Goal: Task Accomplishment & Management: Manage account settings

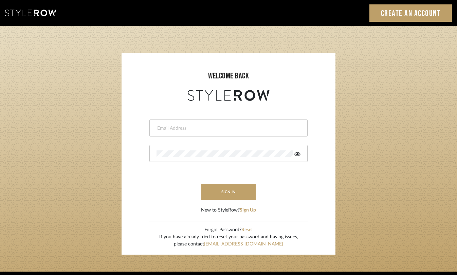
type input "[EMAIL_ADDRESS][DOMAIN_NAME]"
click at [246, 195] on button "sign in" at bounding box center [228, 192] width 54 height 16
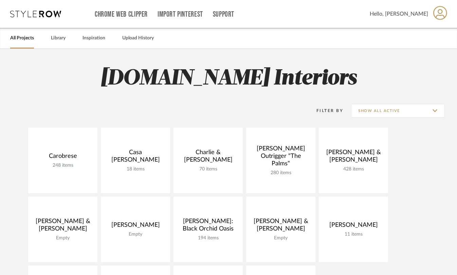
click at [361, 84] on h2 "T.Fox Interiors" at bounding box center [228, 78] width 457 height 25
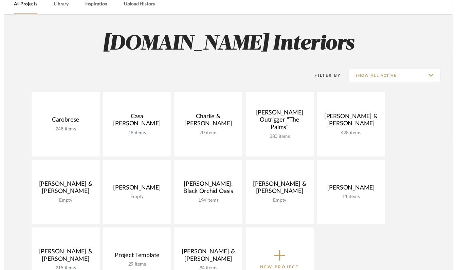
scroll to position [37, 0]
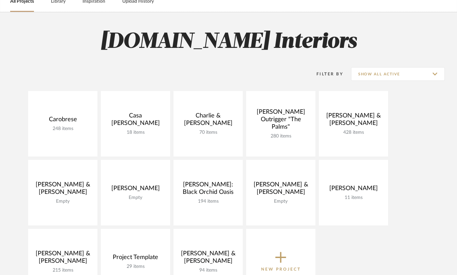
click at [0, 0] on link "View Budget" at bounding box center [0, 0] width 0 height 0
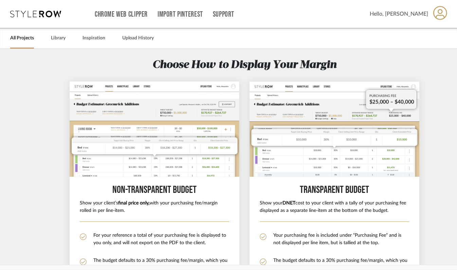
click at [24, 38] on link "All Projects" at bounding box center [22, 38] width 24 height 9
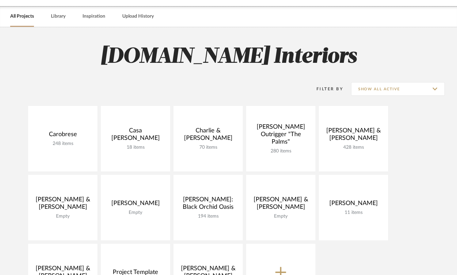
scroll to position [16, 0]
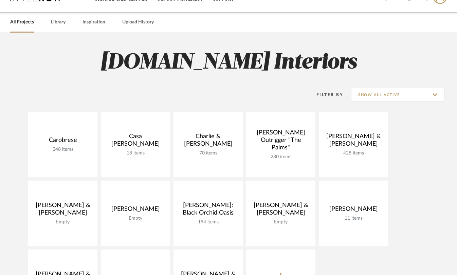
click at [0, 0] on link "Open Project" at bounding box center [0, 0] width 0 height 0
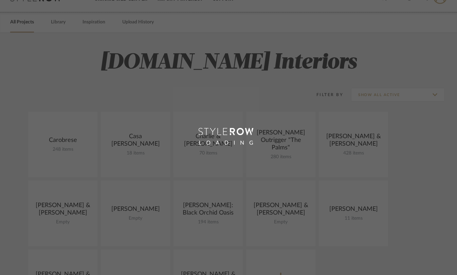
click at [142, 169] on div "LOADING" at bounding box center [228, 137] width 457 height 275
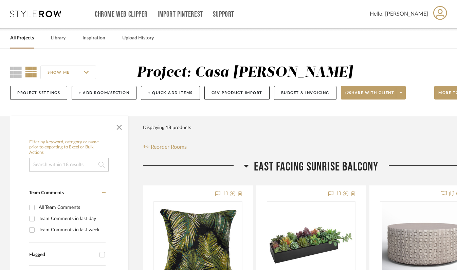
click at [17, 40] on link "All Projects" at bounding box center [22, 38] width 24 height 9
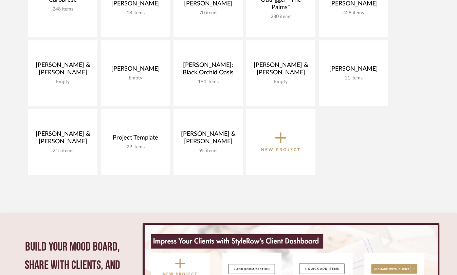
scroll to position [158, 0]
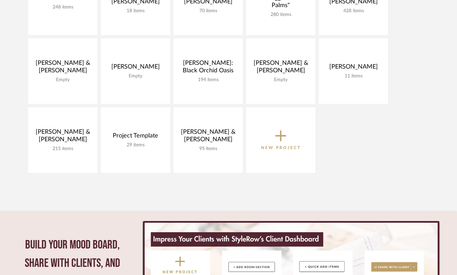
click at [287, 139] on span "New Project" at bounding box center [281, 140] width 40 height 22
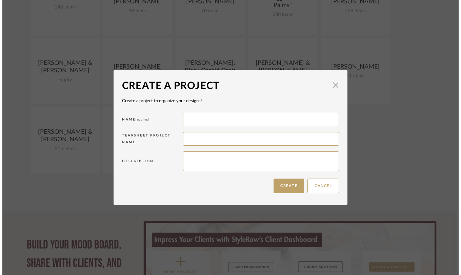
scroll to position [0, 0]
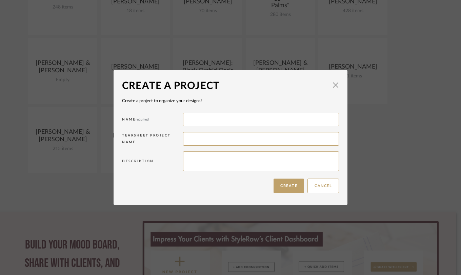
click at [251, 121] on input at bounding box center [261, 120] width 156 height 14
type input "Tracy Machon"
click at [332, 87] on span "button" at bounding box center [336, 85] width 14 height 14
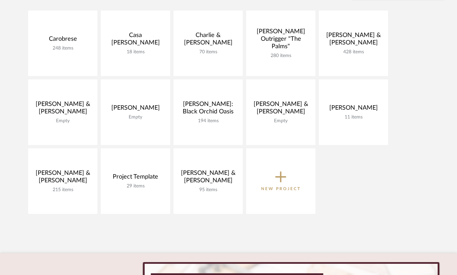
scroll to position [118, 0]
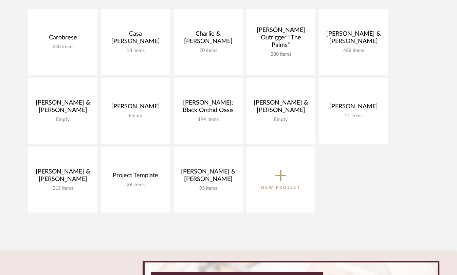
click at [0, 0] on link at bounding box center [0, 0] width 0 height 0
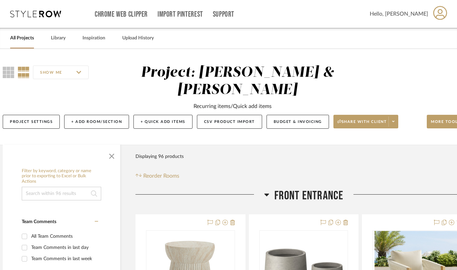
scroll to position [0, 32]
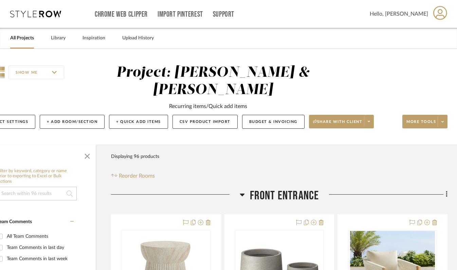
click at [436, 125] on button "More tools" at bounding box center [424, 122] width 45 height 14
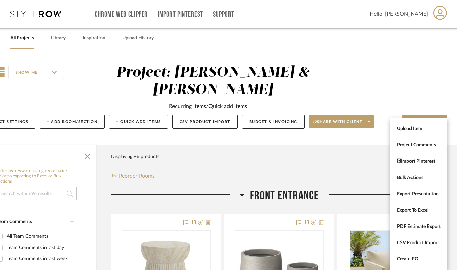
click at [422, 74] on div at bounding box center [228, 135] width 457 height 270
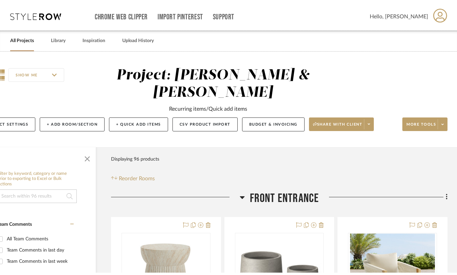
scroll to position [0, 0]
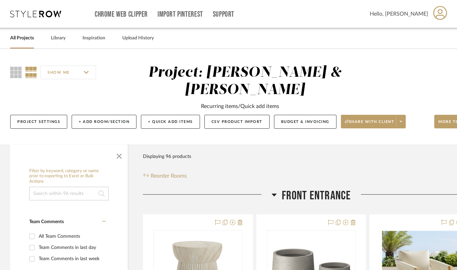
click at [49, 122] on button "Project Settings" at bounding box center [38, 122] width 57 height 14
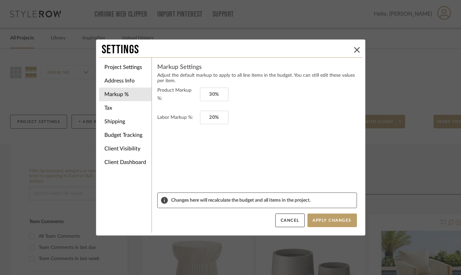
click at [132, 71] on li "Project Settings" at bounding box center [125, 67] width 53 height 14
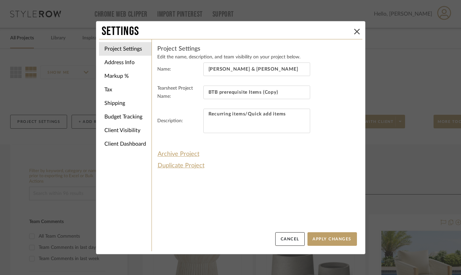
click at [354, 34] on button at bounding box center [357, 31] width 8 height 8
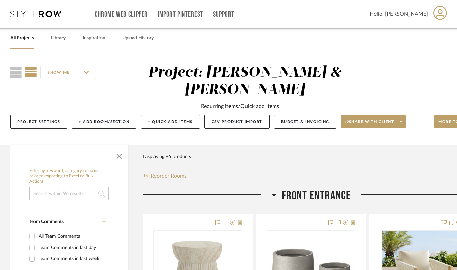
click at [28, 40] on link "All Projects" at bounding box center [22, 38] width 24 height 9
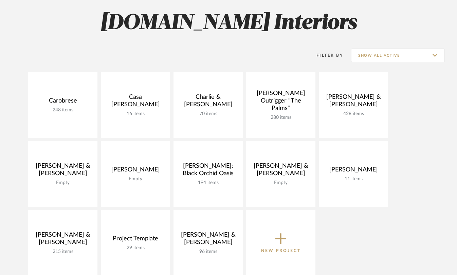
scroll to position [54, 0]
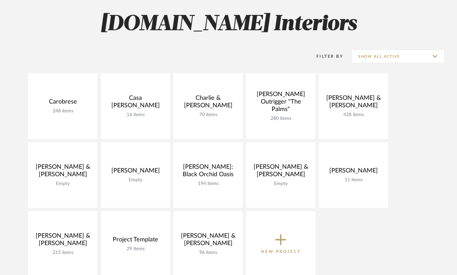
click at [0, 0] on link at bounding box center [0, 0] width 0 height 0
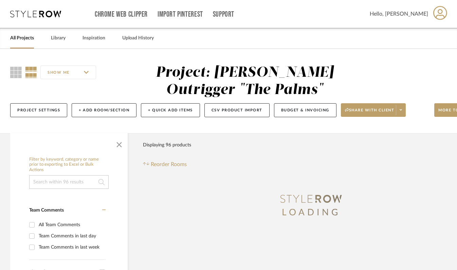
click at [53, 113] on button "Project Settings" at bounding box center [38, 110] width 57 height 14
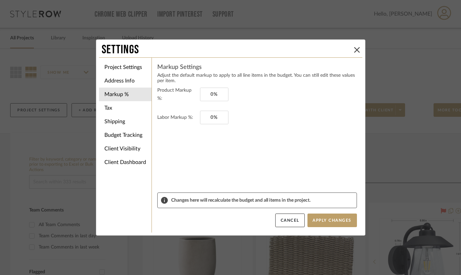
click at [135, 70] on li "Project Settings" at bounding box center [125, 67] width 53 height 14
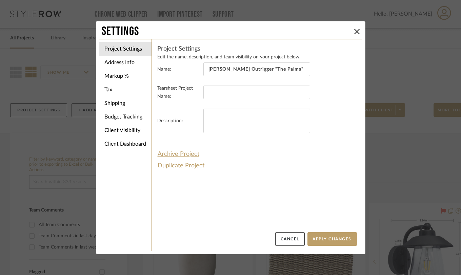
click at [354, 33] on icon at bounding box center [356, 31] width 5 height 5
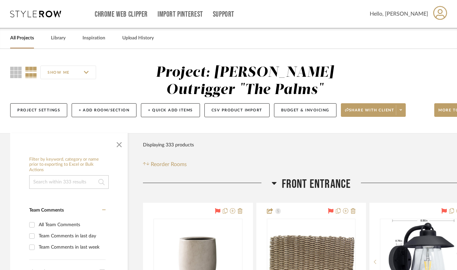
click at [22, 41] on link "All Projects" at bounding box center [22, 38] width 24 height 9
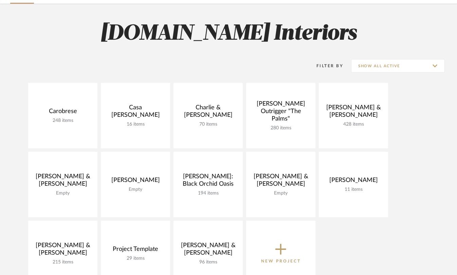
scroll to position [44, 0]
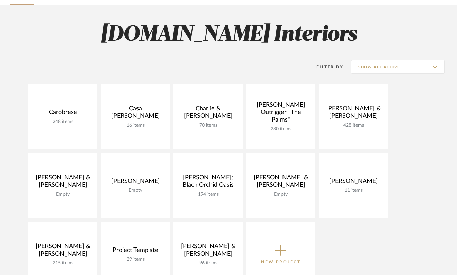
click at [0, 0] on link "View Budget" at bounding box center [0, 0] width 0 height 0
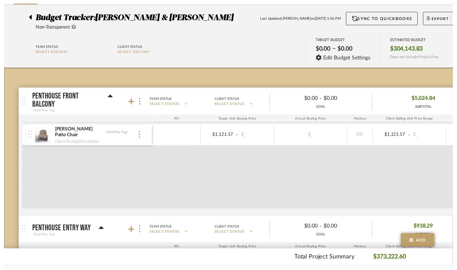
scroll to position [22, 0]
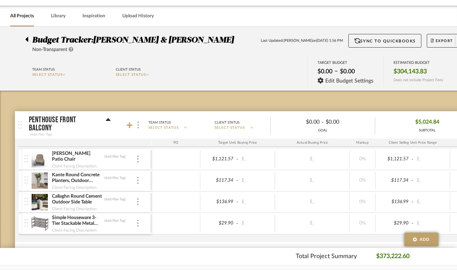
click at [27, 26] on div "All Projects" at bounding box center [22, 16] width 24 height 21
click at [23, 19] on link "All Projects" at bounding box center [22, 16] width 24 height 9
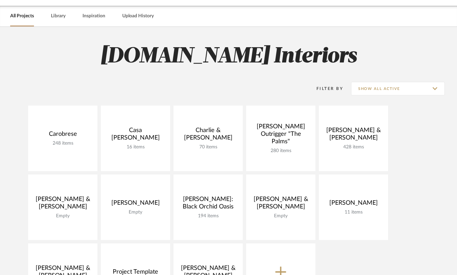
click at [0, 0] on link at bounding box center [0, 0] width 0 height 0
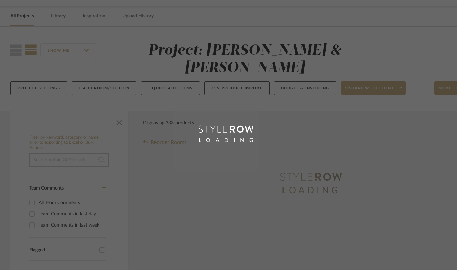
click at [357, 165] on div "LOADING" at bounding box center [228, 135] width 457 height 270
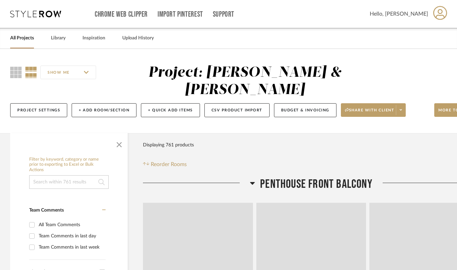
click at [21, 39] on link "All Projects" at bounding box center [22, 38] width 24 height 9
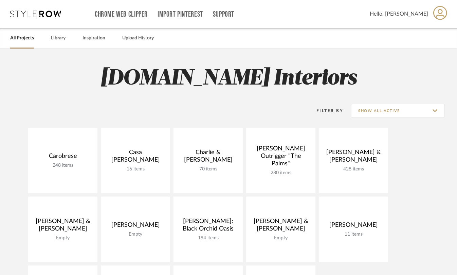
click at [0, 0] on link at bounding box center [0, 0] width 0 height 0
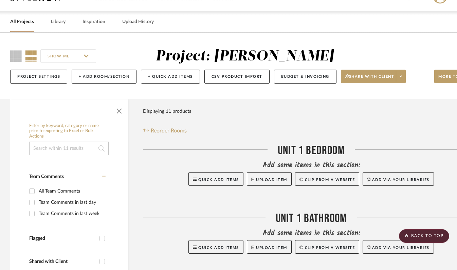
scroll to position [12, 0]
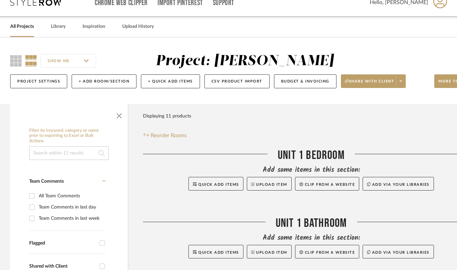
click at [52, 81] on button "Project Settings" at bounding box center [38, 81] width 57 height 14
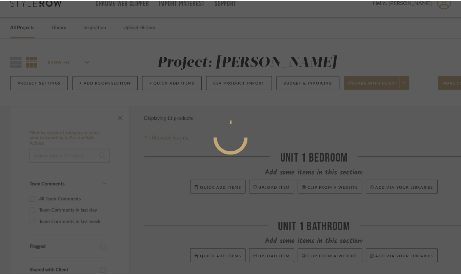
scroll to position [0, 0]
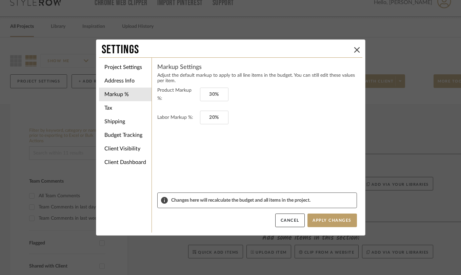
click at [141, 68] on li "Project Settings" at bounding box center [125, 67] width 53 height 14
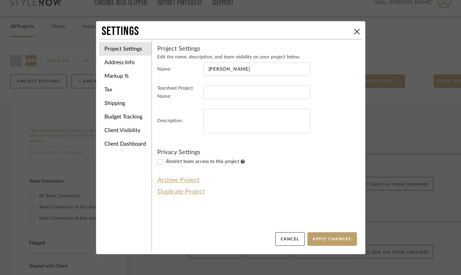
click at [354, 32] on icon at bounding box center [356, 31] width 5 height 5
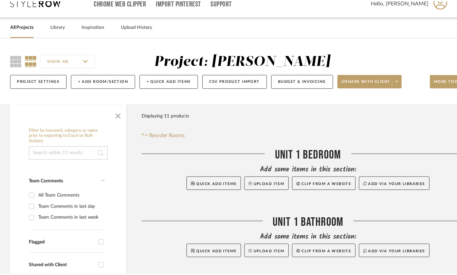
scroll to position [12, 0]
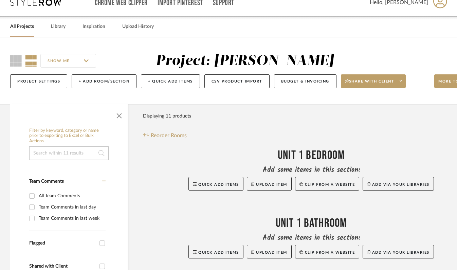
click at [29, 28] on link "All Projects" at bounding box center [22, 26] width 24 height 9
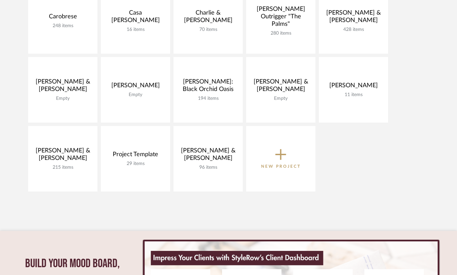
click at [0, 0] on link "View Budget" at bounding box center [0, 0] width 0 height 0
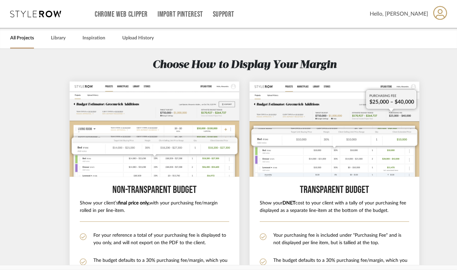
click at [29, 40] on link "All Projects" at bounding box center [22, 38] width 24 height 9
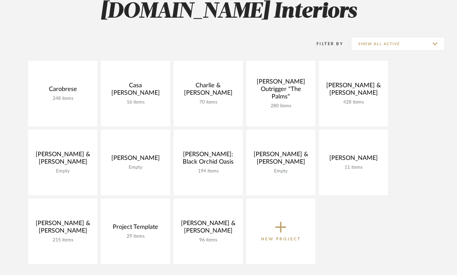
scroll to position [64, 0]
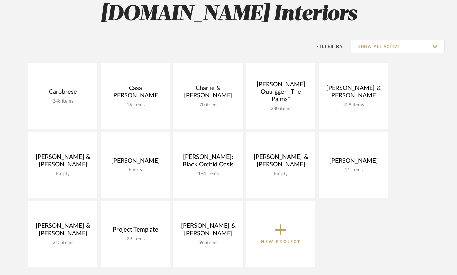
click at [0, 0] on link at bounding box center [0, 0] width 0 height 0
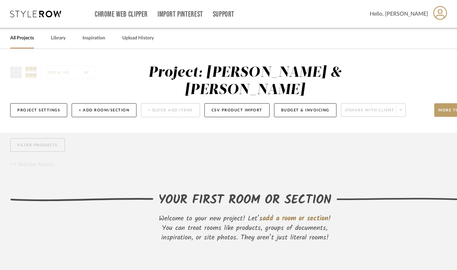
click at [51, 122] on div "SHOW ME Project: Keith & Attessa Bradley Project Settings + Add Room/Section + …" at bounding box center [244, 91] width 488 height 84
click at [63, 110] on button "Project Settings" at bounding box center [38, 110] width 57 height 14
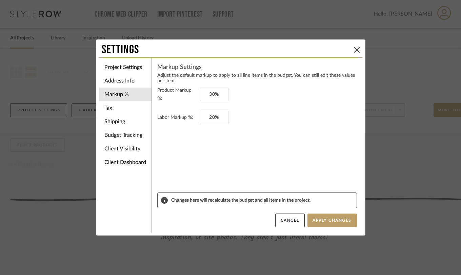
click at [138, 72] on li "Project Settings" at bounding box center [125, 67] width 53 height 14
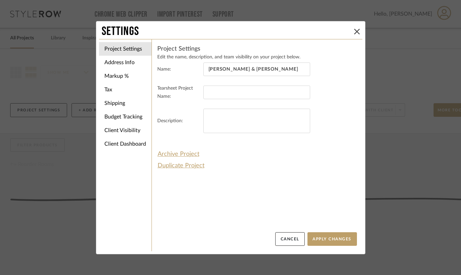
click at [356, 29] on icon at bounding box center [356, 31] width 5 height 5
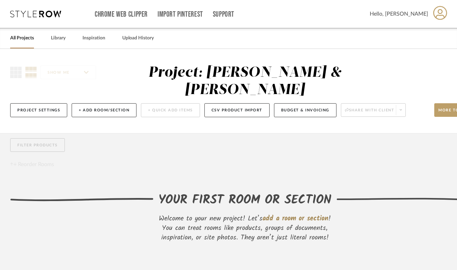
click at [25, 38] on link "All Projects" at bounding box center [22, 38] width 24 height 9
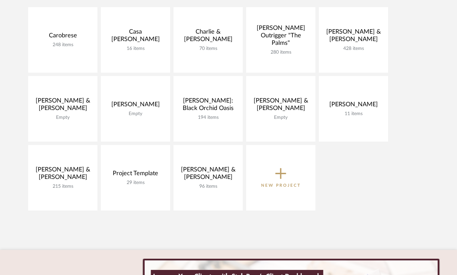
scroll to position [132, 0]
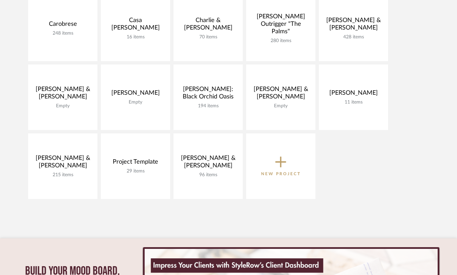
click at [288, 169] on span "New Project" at bounding box center [281, 166] width 40 height 22
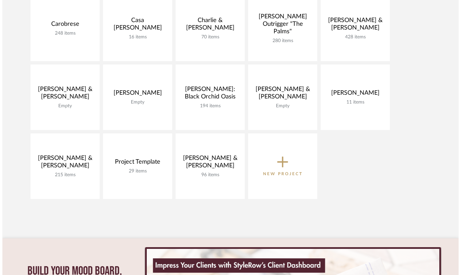
scroll to position [0, 0]
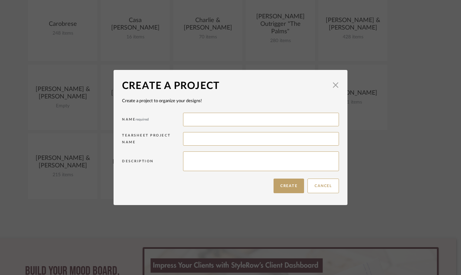
click at [305, 121] on input at bounding box center [261, 120] width 156 height 14
type input "[PERSON_NAME]"
click at [292, 190] on button "Create" at bounding box center [289, 185] width 31 height 15
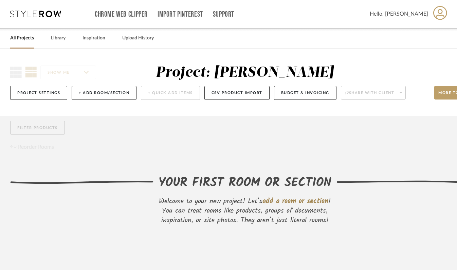
click at [23, 39] on link "All Projects" at bounding box center [22, 38] width 24 height 9
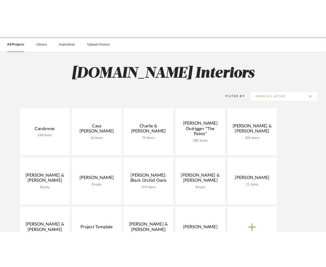
scroll to position [25, 0]
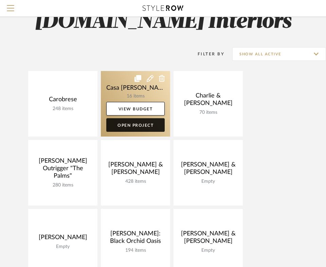
click at [137, 123] on link "Open Project" at bounding box center [135, 125] width 58 height 14
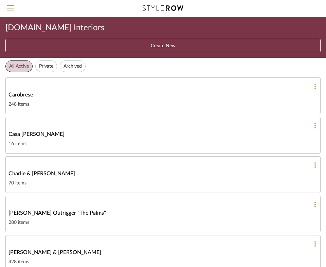
click at [143, 130] on div "Casa [PERSON_NAME]" at bounding box center [162, 134] width 309 height 8
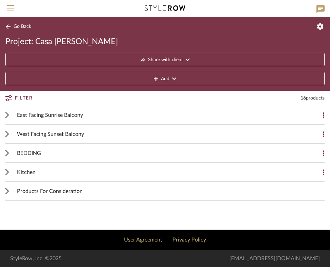
click at [83, 176] on div "Kitchen" at bounding box center [160, 171] width 286 height 19
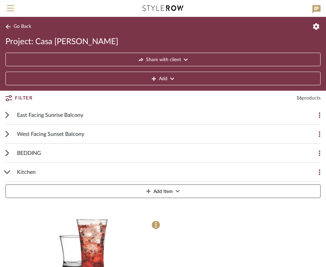
click at [21, 170] on span "Kitchen" at bounding box center [26, 172] width 19 height 8
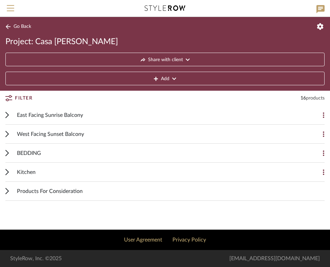
click at [21, 170] on span "Kitchen" at bounding box center [26, 172] width 19 height 8
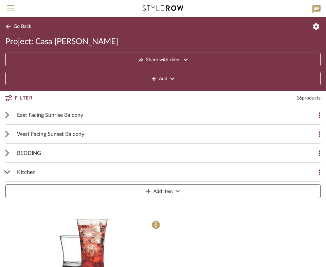
click at [11, 26] on icon at bounding box center [7, 26] width 5 height 5
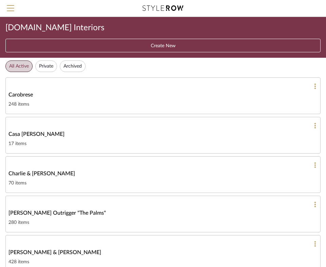
click at [88, 135] on div "Casa [PERSON_NAME]" at bounding box center [162, 134] width 309 height 8
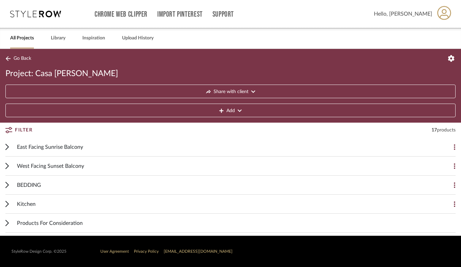
click at [72, 203] on div "Kitchen" at bounding box center [225, 203] width 417 height 19
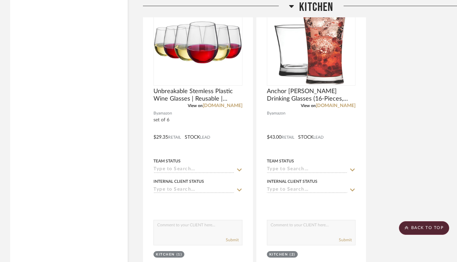
scroll to position [2121, 0]
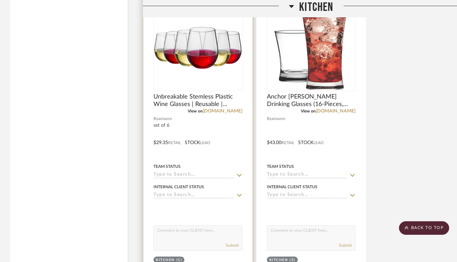
click at [0, 0] on div at bounding box center [0, 0] width 0 height 0
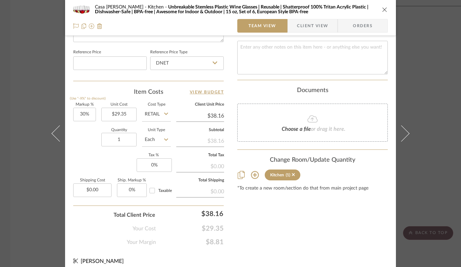
scroll to position [359, 0]
click at [123, 140] on input "1" at bounding box center [118, 139] width 35 height 14
type input "2"
type input "30"
click at [88, 115] on input "30" at bounding box center [84, 114] width 23 height 14
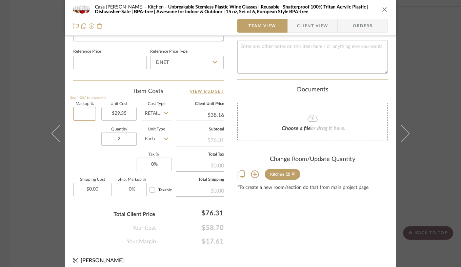
scroll to position [365, 0]
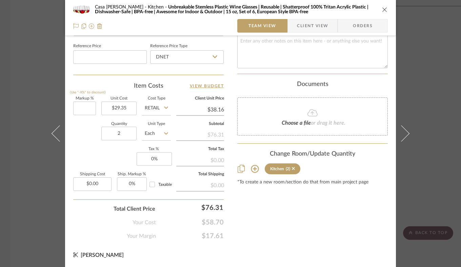
click at [434, 188] on div "Casa Brisa Refresh Kitchen Unbreakable Stemless Plastic Wine Glasses | Reusable…" at bounding box center [230, 133] width 461 height 267
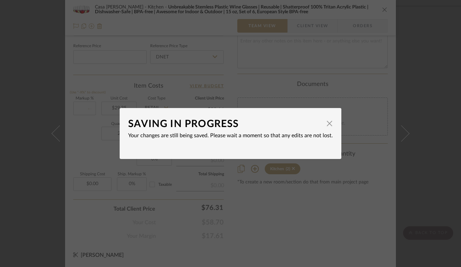
type input "0%"
type input "$29.35"
click at [327, 119] on span "button" at bounding box center [330, 123] width 14 height 14
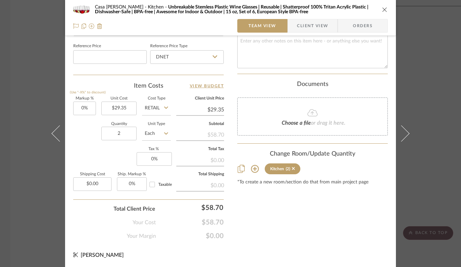
click at [437, 80] on div "Casa Brisa Refresh Kitchen Unbreakable Stemless Plastic Wine Glasses | Reusable…" at bounding box center [230, 133] width 461 height 267
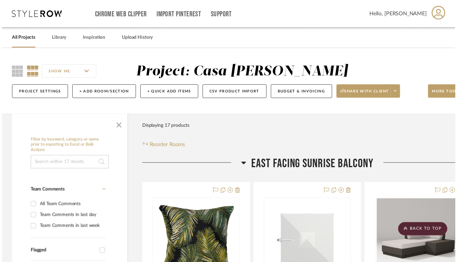
scroll to position [2121, 0]
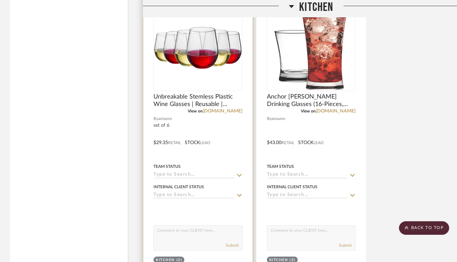
click at [215, 63] on img "0" at bounding box center [198, 48] width 88 height 42
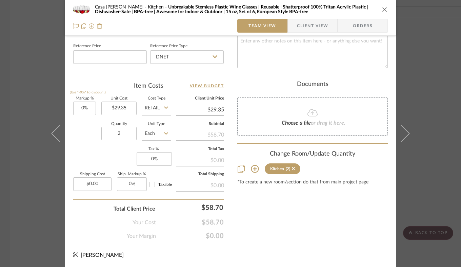
scroll to position [362, 0]
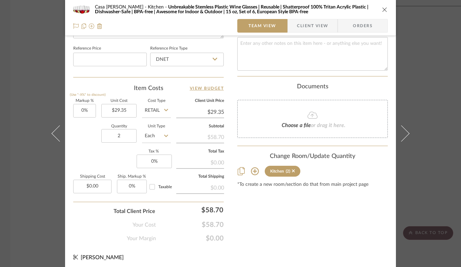
click at [435, 76] on div "Casa Brisa Refresh Kitchen Unbreakable Stemless Plastic Wine Glasses | Reusable…" at bounding box center [230, 133] width 461 height 267
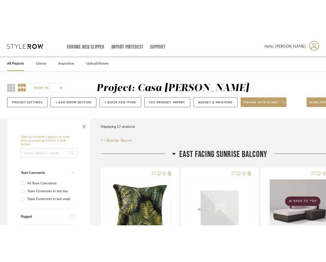
scroll to position [2121, 0]
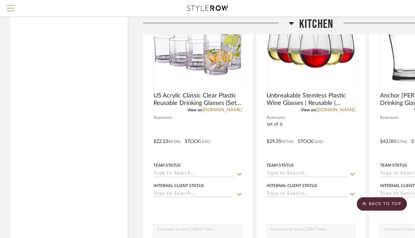
scroll to position [2092, 0]
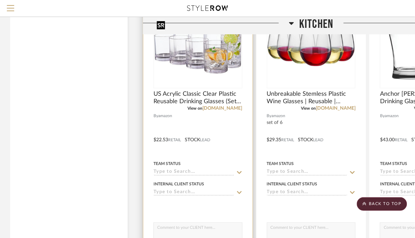
click at [199, 59] on img "0" at bounding box center [198, 45] width 88 height 57
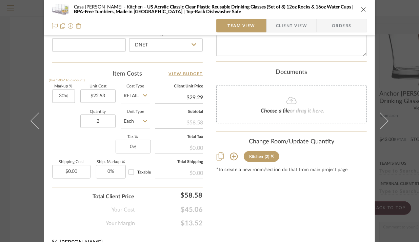
scroll to position [377, 0]
type input "30"
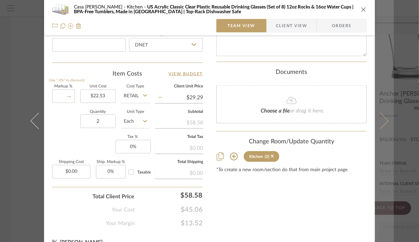
click at [384, 60] on button at bounding box center [384, 121] width 19 height 242
type input "0%"
type input "$22.53"
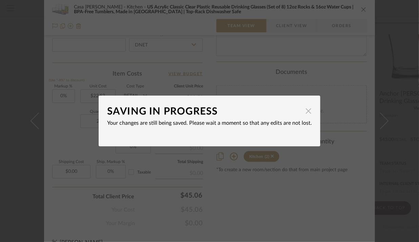
click at [308, 110] on span "button" at bounding box center [309, 111] width 14 height 14
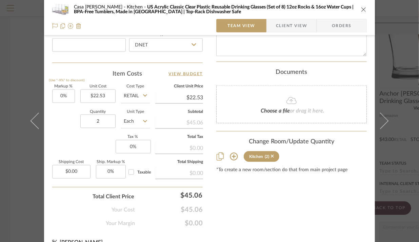
click at [392, 52] on div "Casa Brisa Refresh Kitchen US Acrylic Classic Clear Plastic Reusable Drinking G…" at bounding box center [209, 121] width 419 height 242
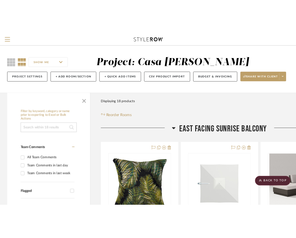
scroll to position [2092, 0]
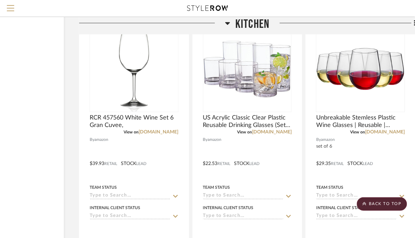
scroll to position [2063, 64]
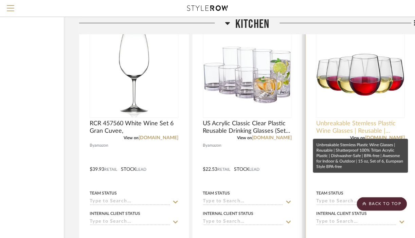
click at [387, 132] on span "Unbreakable Stemless Plastic Wine Glasses | Reusable | Shatterproof 100% Tritan…" at bounding box center [360, 127] width 89 height 15
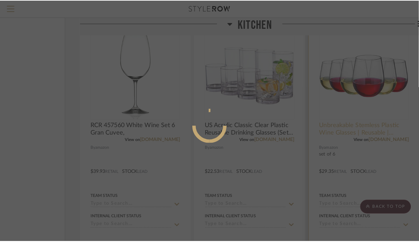
scroll to position [0, 0]
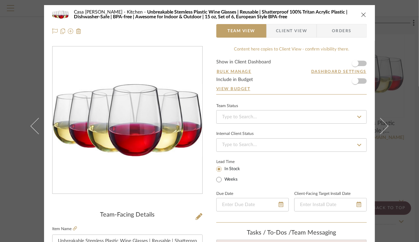
click at [361, 15] on icon "close" at bounding box center [363, 14] width 5 height 5
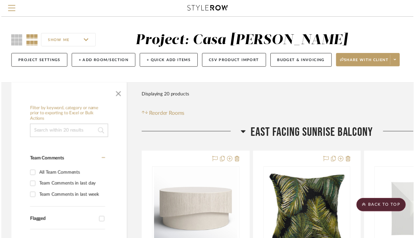
scroll to position [2063, 64]
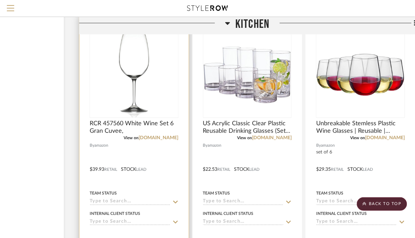
click at [166, 80] on div "0" at bounding box center [134, 74] width 88 height 85
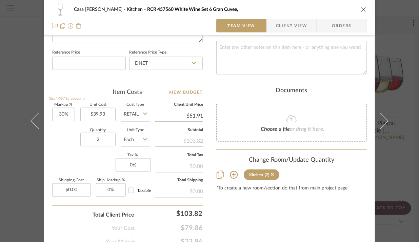
scroll to position [387, 0]
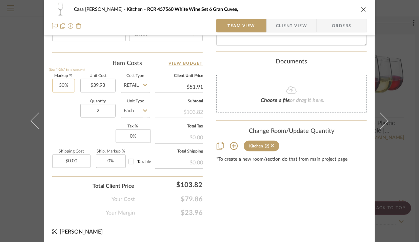
type input "30"
click at [399, 32] on div "Casa Brisa Refresh Kitchen RCR 457560 White Wine Set 6 Gran Cuvee, Team View Cl…" at bounding box center [209, 121] width 419 height 242
type input "0%"
type input "$39.93"
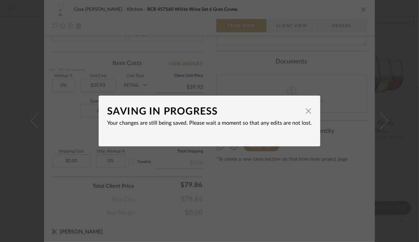
click at [414, 68] on div "SAVING IN PROGRESS × Your changes are still being saved. Please wait a moment s…" at bounding box center [209, 121] width 419 height 242
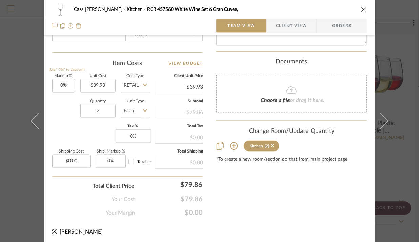
click at [397, 25] on div "Casa Brisa Refresh Kitchen RCR 457560 White Wine Set 6 Gran Cuvee, Team View Cl…" at bounding box center [209, 121] width 419 height 242
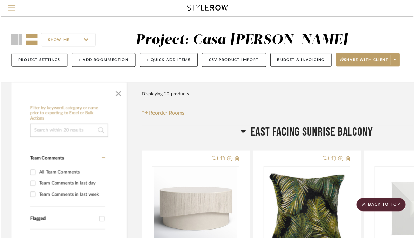
scroll to position [2063, 64]
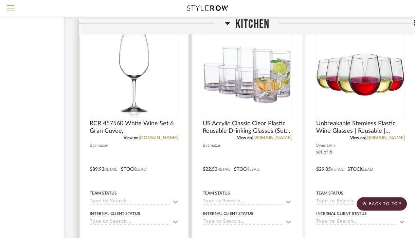
click at [157, 75] on div "0" at bounding box center [134, 74] width 88 height 85
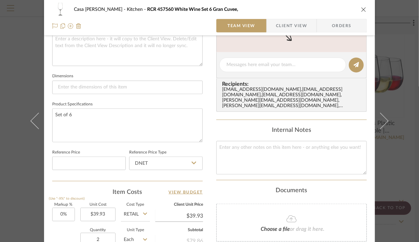
scroll to position [275, 0]
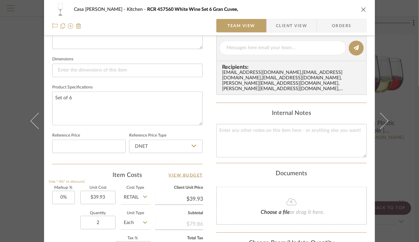
click at [399, 132] on div "Casa Brisa Refresh Kitchen RCR 457560 White Wine Set 6 Gran Cuvee, Team View Cl…" at bounding box center [209, 121] width 419 height 242
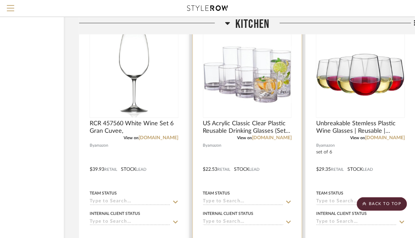
click at [280, 90] on img "0" at bounding box center [248, 74] width 88 height 57
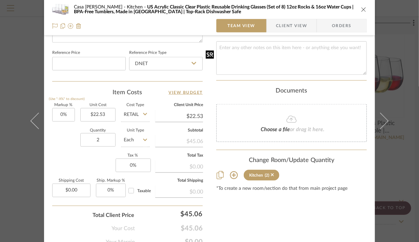
scroll to position [354, 0]
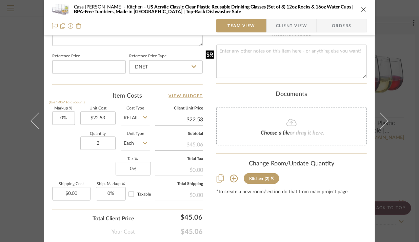
click at [399, 101] on div "Casa Brisa Refresh Kitchen US Acrylic Classic Clear Plastic Reusable Drinking G…" at bounding box center [209, 121] width 419 height 242
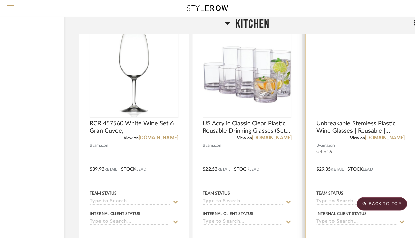
click at [0, 0] on img at bounding box center [0, 0] width 0 height 0
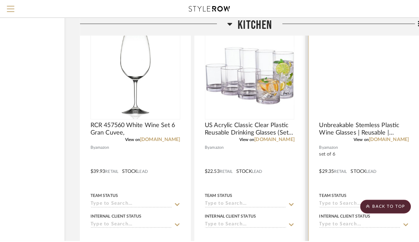
scroll to position [0, 0]
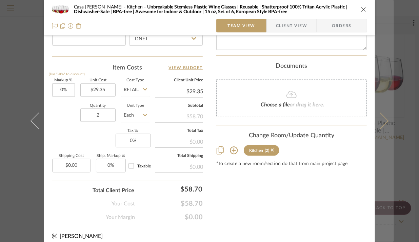
click at [391, 69] on button at bounding box center [384, 121] width 19 height 242
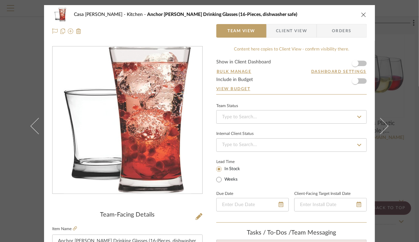
click at [361, 15] on icon "close" at bounding box center [363, 14] width 5 height 5
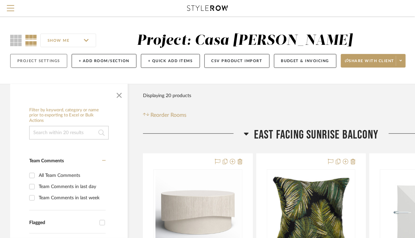
click at [29, 57] on button "Project Settings" at bounding box center [38, 61] width 57 height 14
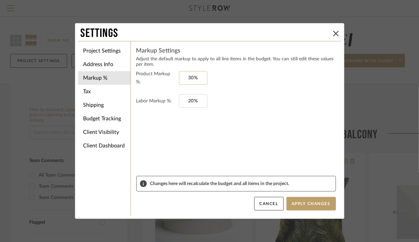
type input "30"
type input "0%"
click at [312, 207] on button "Apply Changes" at bounding box center [312, 204] width 50 height 14
click at [336, 34] on icon at bounding box center [335, 33] width 5 height 5
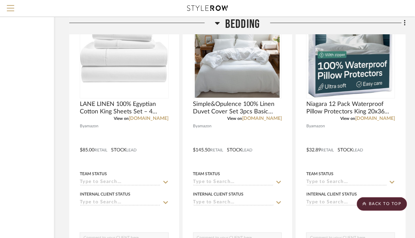
scroll to position [1748, 74]
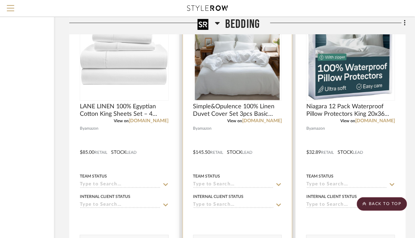
click at [0, 0] on img at bounding box center [0, 0] width 0 height 0
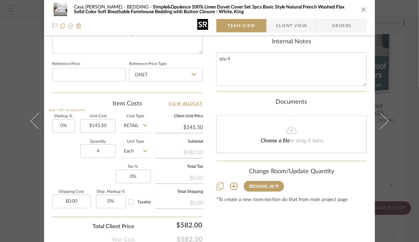
scroll to position [362, 0]
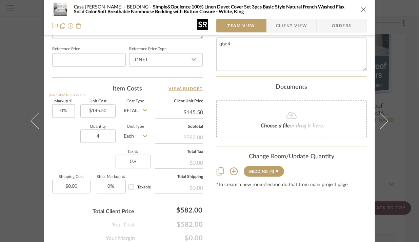
click at [364, 9] on icon "close" at bounding box center [363, 9] width 5 height 5
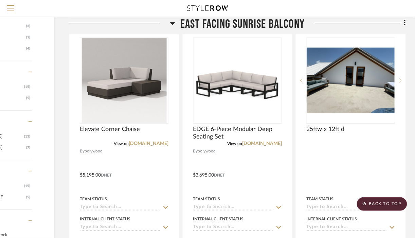
scroll to position [0, 74]
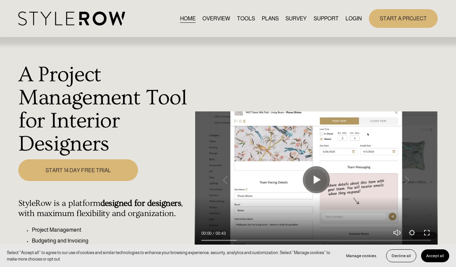
click at [352, 17] on link "LOGIN" at bounding box center [354, 18] width 16 height 9
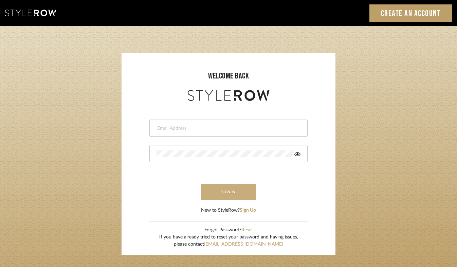
type input "[EMAIL_ADDRESS][DOMAIN_NAME]"
click at [220, 190] on button "sign in" at bounding box center [228, 192] width 54 height 16
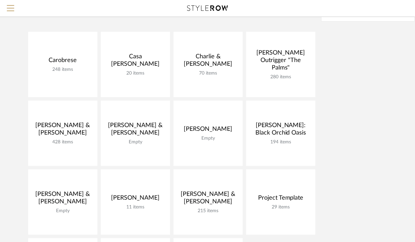
scroll to position [63, 0]
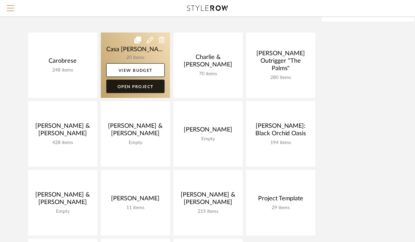
click at [150, 88] on link "Open Project" at bounding box center [135, 87] width 58 height 14
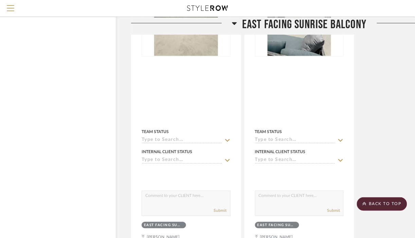
scroll to position [0, 12]
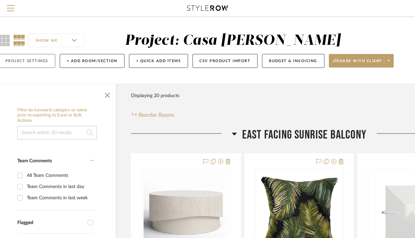
drag, startPoint x: 32, startPoint y: 68, endPoint x: 28, endPoint y: 61, distance: 7.4
click at [28, 61] on button "Project Settings" at bounding box center [26, 61] width 57 height 14
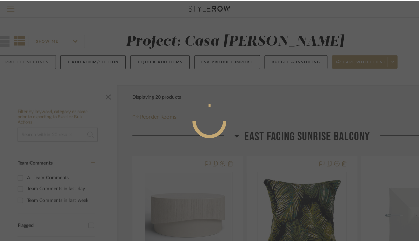
scroll to position [0, 0]
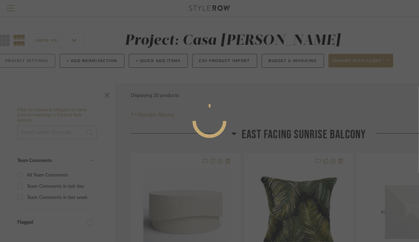
click at [28, 61] on div at bounding box center [209, 121] width 419 height 242
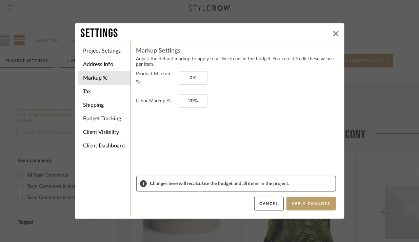
click at [335, 37] on button at bounding box center [336, 34] width 8 height 8
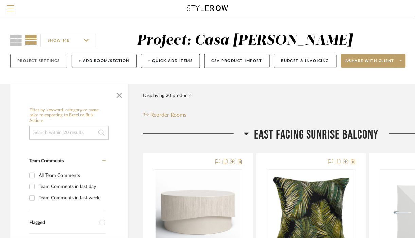
click at [39, 65] on button "Project Settings" at bounding box center [38, 61] width 57 height 14
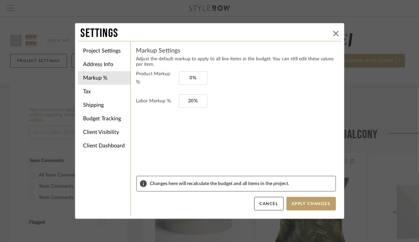
click at [335, 32] on icon at bounding box center [335, 33] width 5 height 5
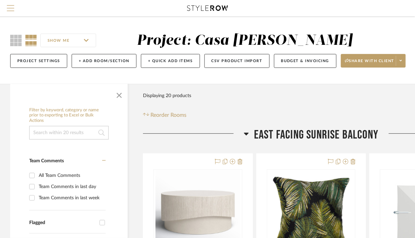
click at [9, 7] on span "Menu" at bounding box center [10, 10] width 7 height 10
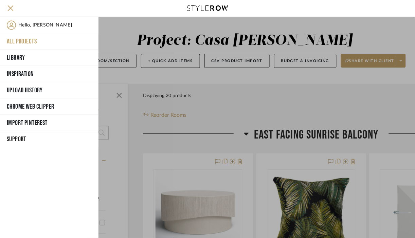
click at [25, 40] on button "All Projects" at bounding box center [49, 41] width 98 height 16
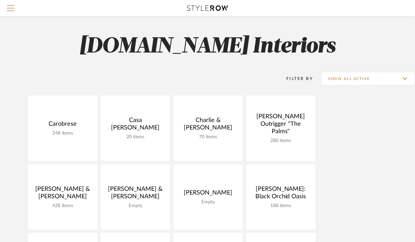
click at [288, 44] on h2 "[DOMAIN_NAME] Interiors" at bounding box center [207, 46] width 415 height 25
